Goal: Information Seeking & Learning: Find specific fact

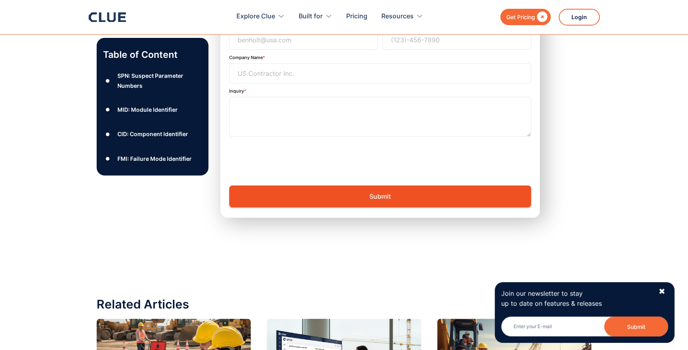
scroll to position [1491, 0]
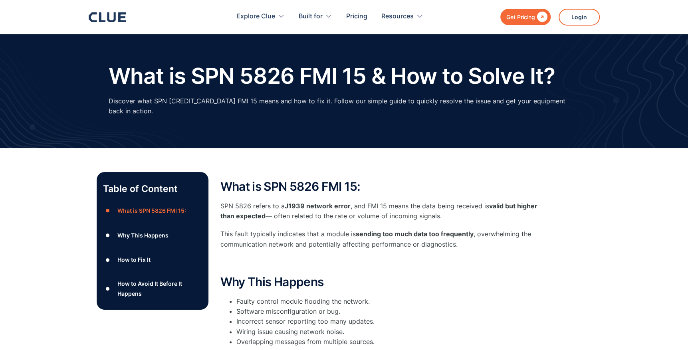
scroll to position [213, 0]
